Goal: Entertainment & Leisure: Consume media (video, audio)

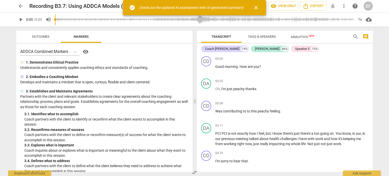
click at [256, 6] on span "close" at bounding box center [256, 8] width 6 height 6
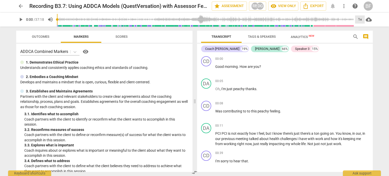
click at [364, 18] on div "1x" at bounding box center [360, 19] width 10 height 8
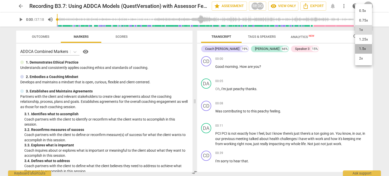
click at [364, 47] on li "1.5x" at bounding box center [363, 49] width 17 height 10
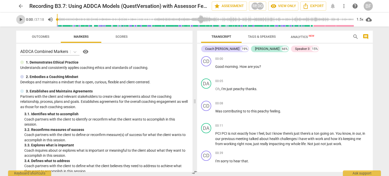
click at [19, 18] on span "play_arrow" at bounding box center [21, 19] width 6 height 6
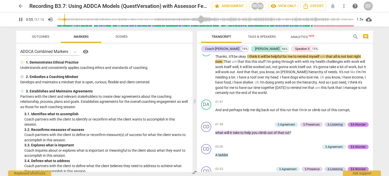
click at [1, 19] on div "pause 0:55 / 37:18 volume_up 1.5x cloud_download" at bounding box center [194, 19] width 389 height 14
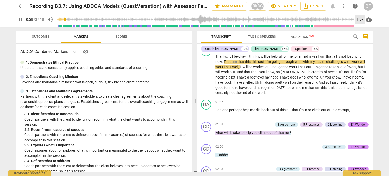
click at [357, 17] on div "1.5x" at bounding box center [360, 19] width 10 height 8
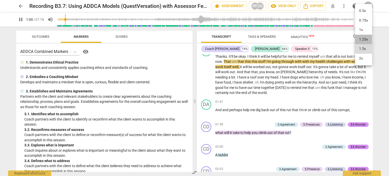
click at [361, 37] on li "1.25x" at bounding box center [363, 40] width 17 height 10
click at [10, 17] on div "pause 1:03 / 37:18 volume_up 1.25x cloud_download" at bounding box center [194, 19] width 381 height 14
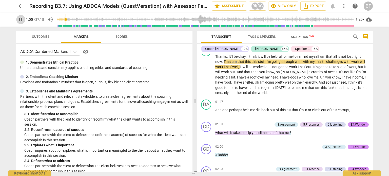
click at [21, 20] on span "pause" at bounding box center [21, 19] width 6 height 6
click at [20, 20] on span "play_arrow" at bounding box center [21, 19] width 6 height 6
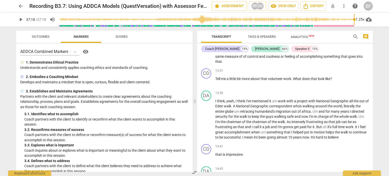
scroll to position [3474, 0]
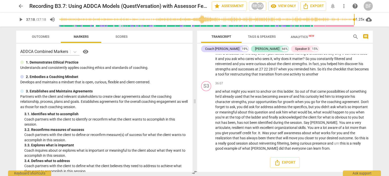
type input "2238"
